Goal: Task Accomplishment & Management: Use online tool/utility

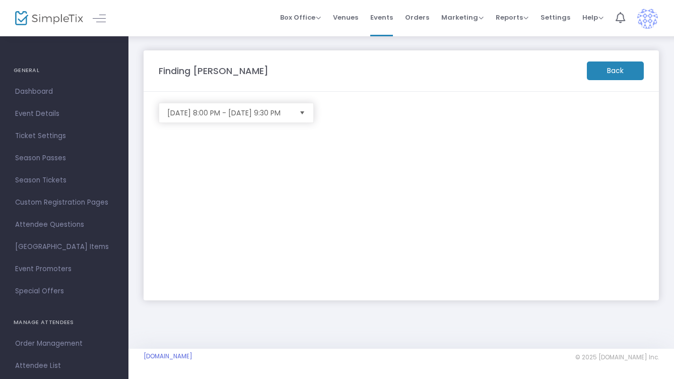
click at [302, 113] on span "Select" at bounding box center [302, 113] width 17 height 17
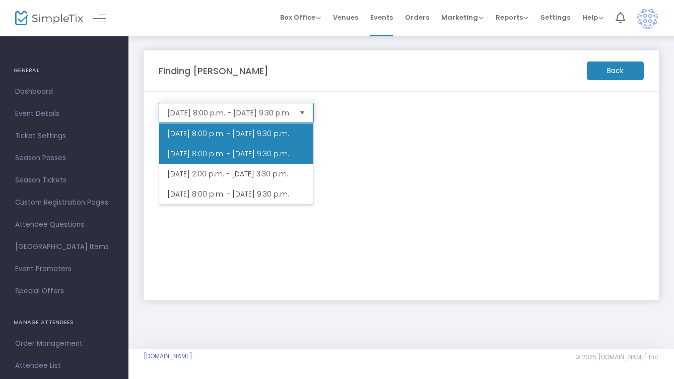
click at [257, 164] on li "2025-08-22 @ 8:00 p.m. - 2025-08-22 @ 9:30 p.m." at bounding box center [236, 154] width 154 height 20
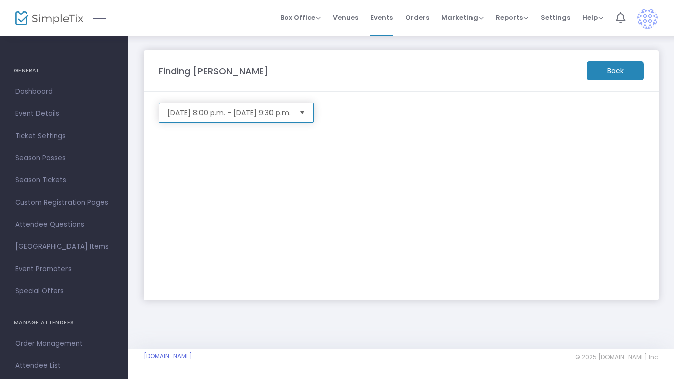
click at [305, 109] on span "Select" at bounding box center [302, 113] width 17 height 17
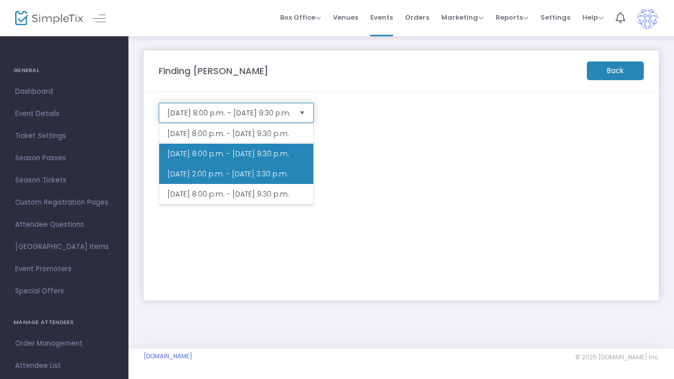
click at [260, 184] on li "2025-08-23 @ 2:00 p.m. - 2025-08-23 @ 3:30 p.m." at bounding box center [236, 174] width 154 height 20
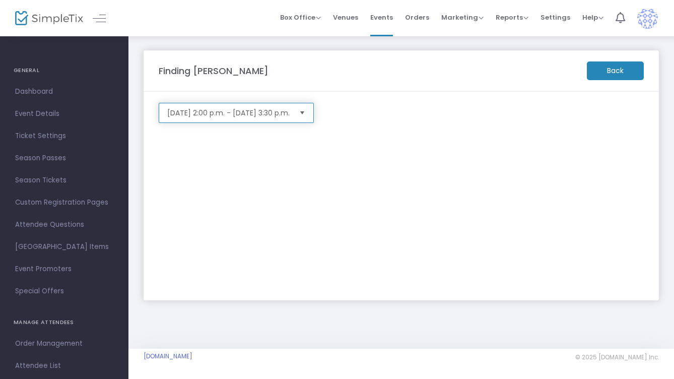
click at [304, 113] on span "Select" at bounding box center [302, 113] width 17 height 17
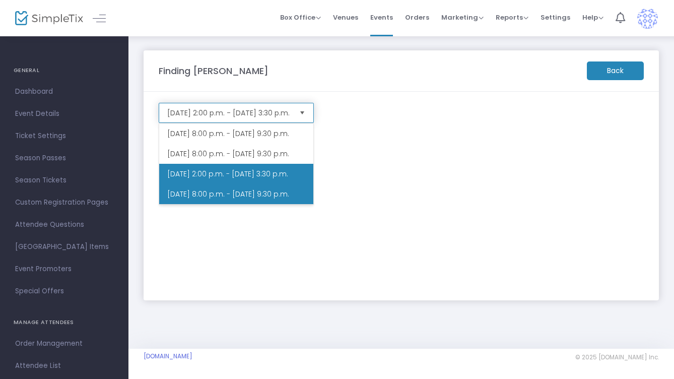
click at [260, 204] on li "2025-08-23 @ 8:00 p.m. - 2025-08-23 @ 9:30 p.m." at bounding box center [236, 194] width 154 height 20
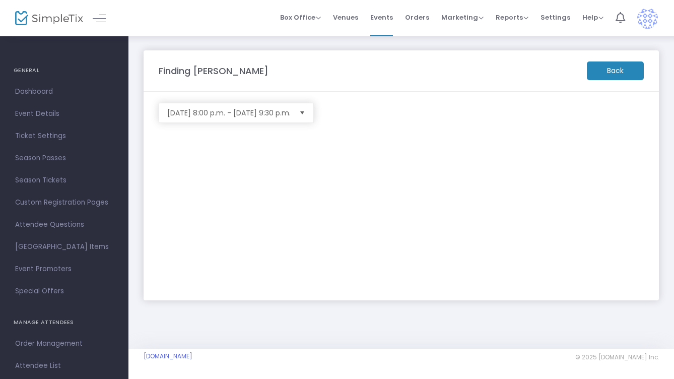
click at [618, 71] on m-button "Back" at bounding box center [615, 70] width 57 height 19
